Goal: Task Accomplishment & Management: Complete application form

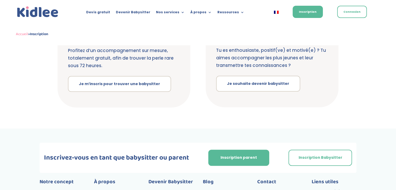
scroll to position [145, 0]
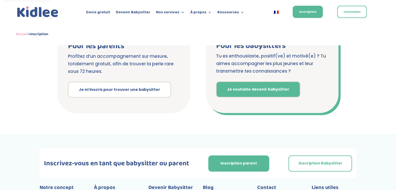
click at [256, 91] on link "Je souhaite devenir babysitter" at bounding box center [258, 90] width 84 height 16
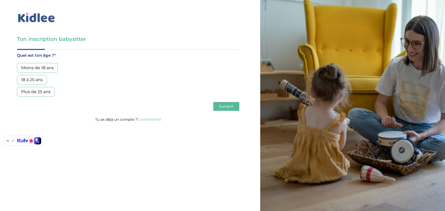
click at [35, 80] on div "18 à 25 ans" at bounding box center [32, 80] width 30 height 10
click at [228, 105] on span "Suivant" at bounding box center [226, 106] width 15 height 5
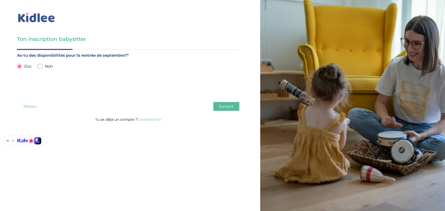
click at [39, 67] on input "radio" at bounding box center [40, 66] width 5 height 5
radio input "true"
radio input "false"
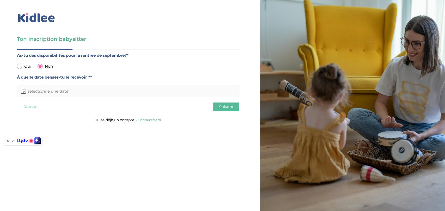
click at [122, 87] on input "text" at bounding box center [128, 91] width 222 height 13
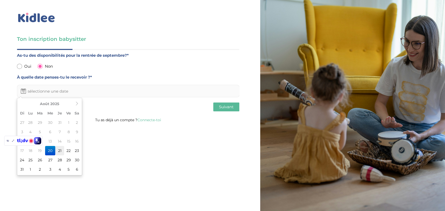
click at [62, 151] on td "21" at bounding box center [59, 150] width 9 height 9
type input "21-08-2025"
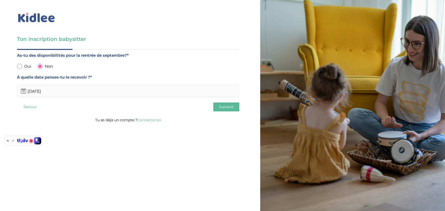
click at [227, 111] on button "Suivant" at bounding box center [226, 107] width 26 height 9
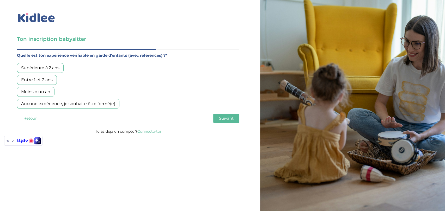
click at [46, 66] on div "Supérieure à 2 ans" at bounding box center [40, 68] width 47 height 10
click at [233, 118] on button "Suivant" at bounding box center [226, 118] width 26 height 9
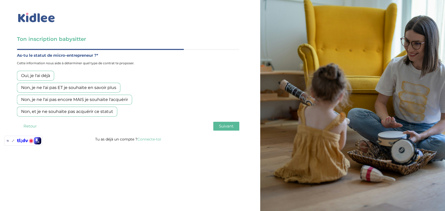
click at [36, 77] on div "Oui, je l'ai déjà" at bounding box center [35, 76] width 37 height 10
click at [224, 126] on span "Suivant" at bounding box center [226, 126] width 15 height 5
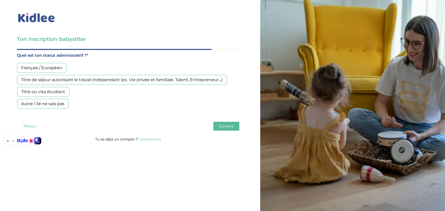
click at [45, 67] on div "Français / Européen" at bounding box center [41, 68] width 49 height 10
click at [225, 129] on button "Suivant" at bounding box center [226, 126] width 26 height 9
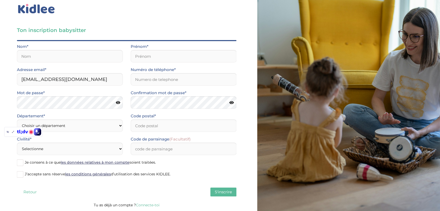
scroll to position [9, 0]
